Goal: Task Accomplishment & Management: Manage account settings

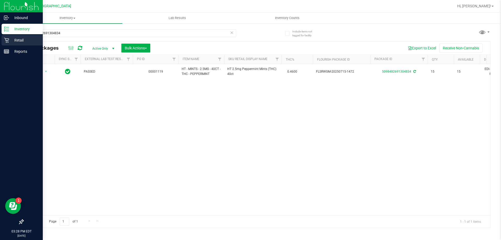
click at [13, 40] on p "Retail" at bounding box center [24, 40] width 31 height 6
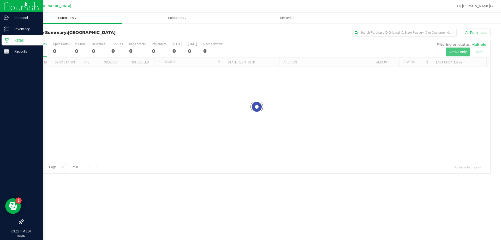
click at [70, 16] on span "Purchases" at bounding box center [68, 18] width 110 height 5
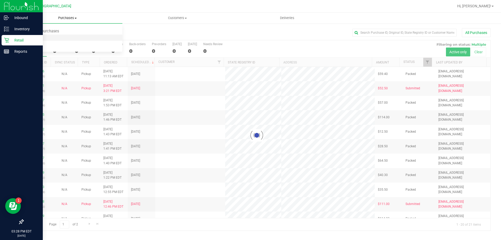
click at [32, 37] on span "Fulfillment" at bounding box center [29, 38] width 32 height 4
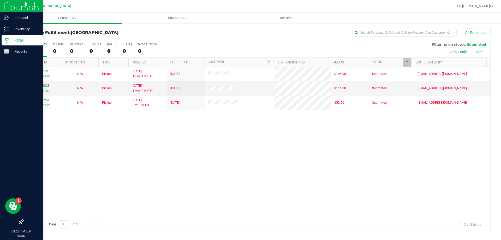
click at [198, 159] on div "11972780 (325636754) N/A Pickup [DATE] 10:44 AM EDT 9/19/2025 $105.90 Submitted…" at bounding box center [256, 142] width 467 height 151
click at [21, 35] on div "Retail" at bounding box center [22, 40] width 41 height 10
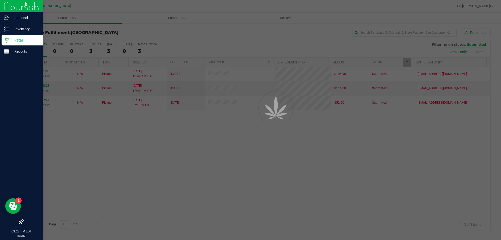
click at [21, 39] on p "Retail" at bounding box center [24, 40] width 31 height 6
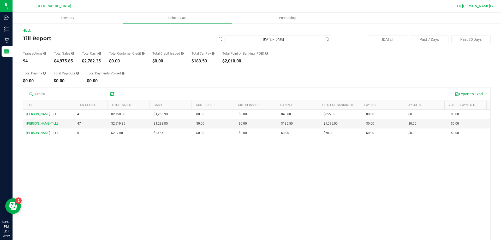
click at [495, 8] on link "Hi, [PERSON_NAME]!" at bounding box center [475, 5] width 41 height 5
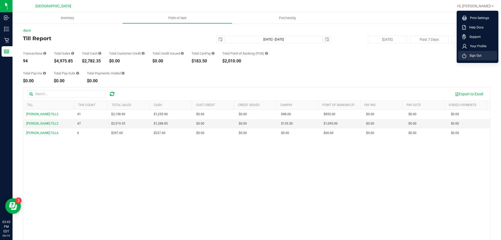
click at [476, 54] on span "Sign Out" at bounding box center [473, 55] width 15 height 5
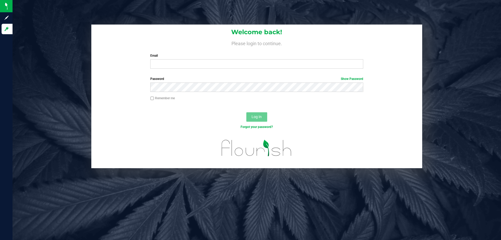
click at [223, 59] on div "Email Required Please format your email correctly." at bounding box center [256, 60] width 221 height 15
click at [221, 62] on input "Email" at bounding box center [256, 63] width 213 height 9
type input "[EMAIL_ADDRESS][DOMAIN_NAME]"
click at [246, 112] on button "Log In" at bounding box center [256, 116] width 21 height 9
